Goal: Find specific page/section: Find specific page/section

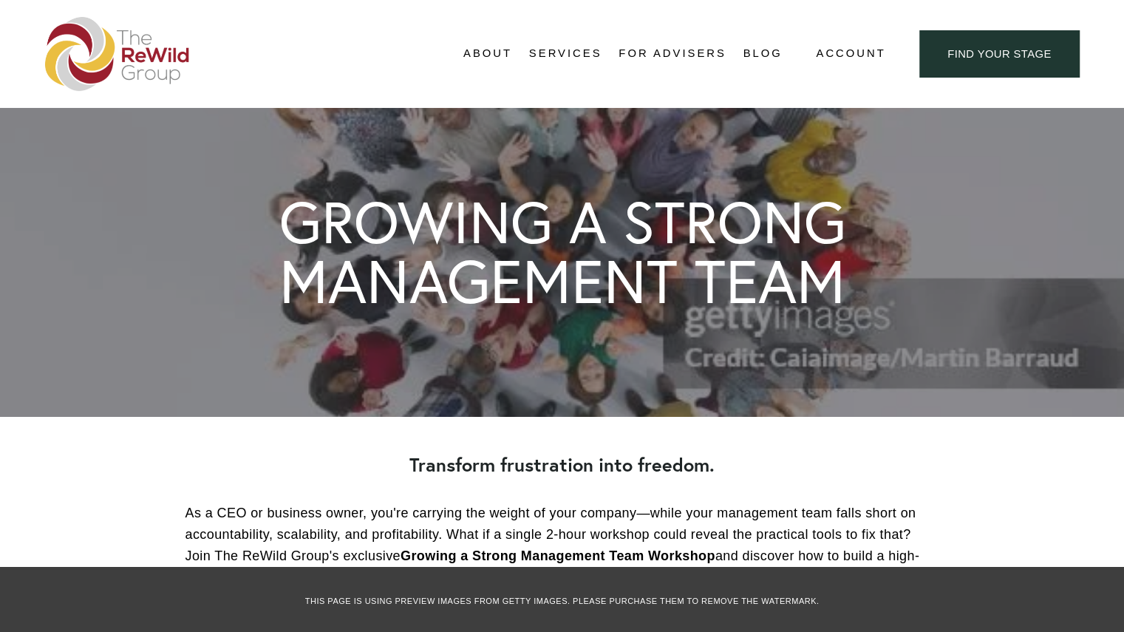
click at [0, 0] on span "Adviser Network" at bounding box center [0, 0] width 0 height 0
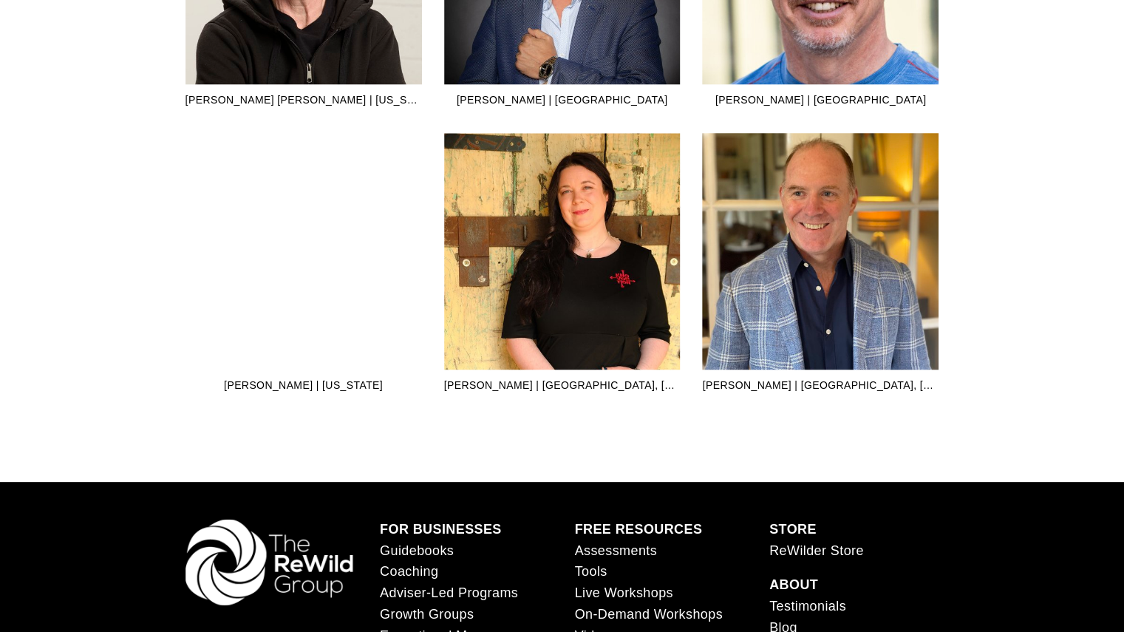
scroll to position [4286, 0]
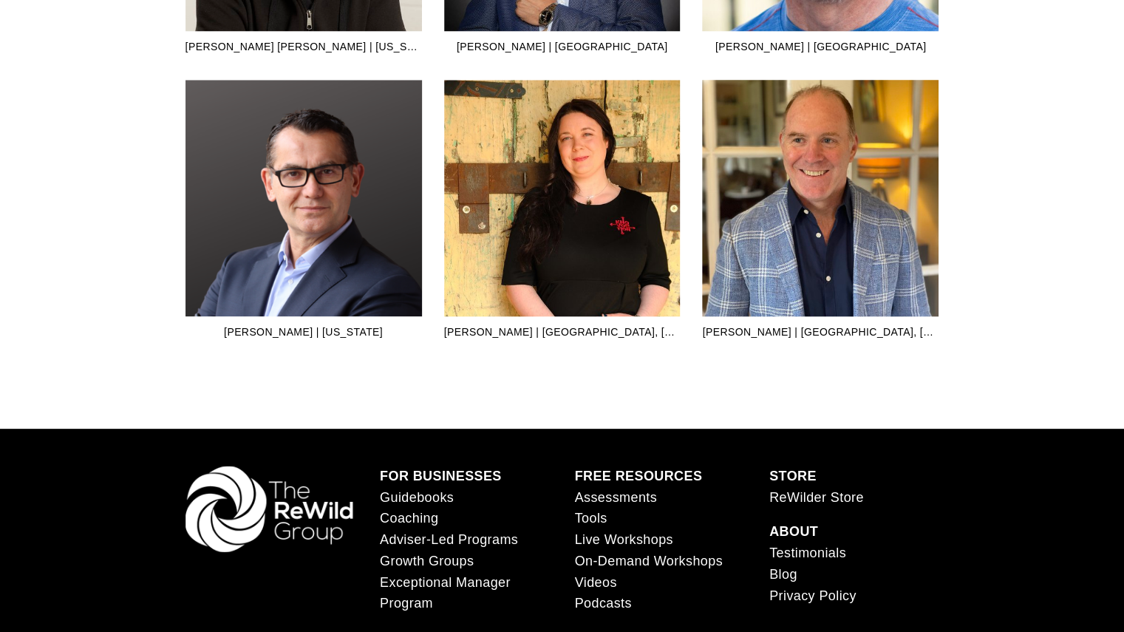
click at [571, 208] on img at bounding box center [562, 257] width 236 height 354
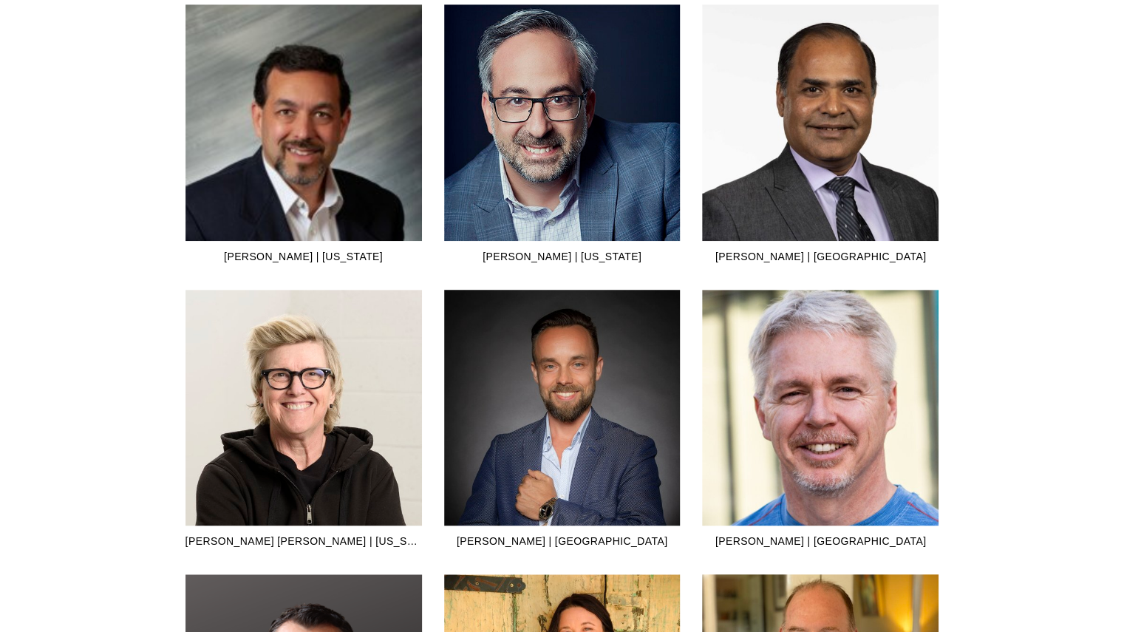
scroll to position [3769, 0]
